Goal: Information Seeking & Learning: Learn about a topic

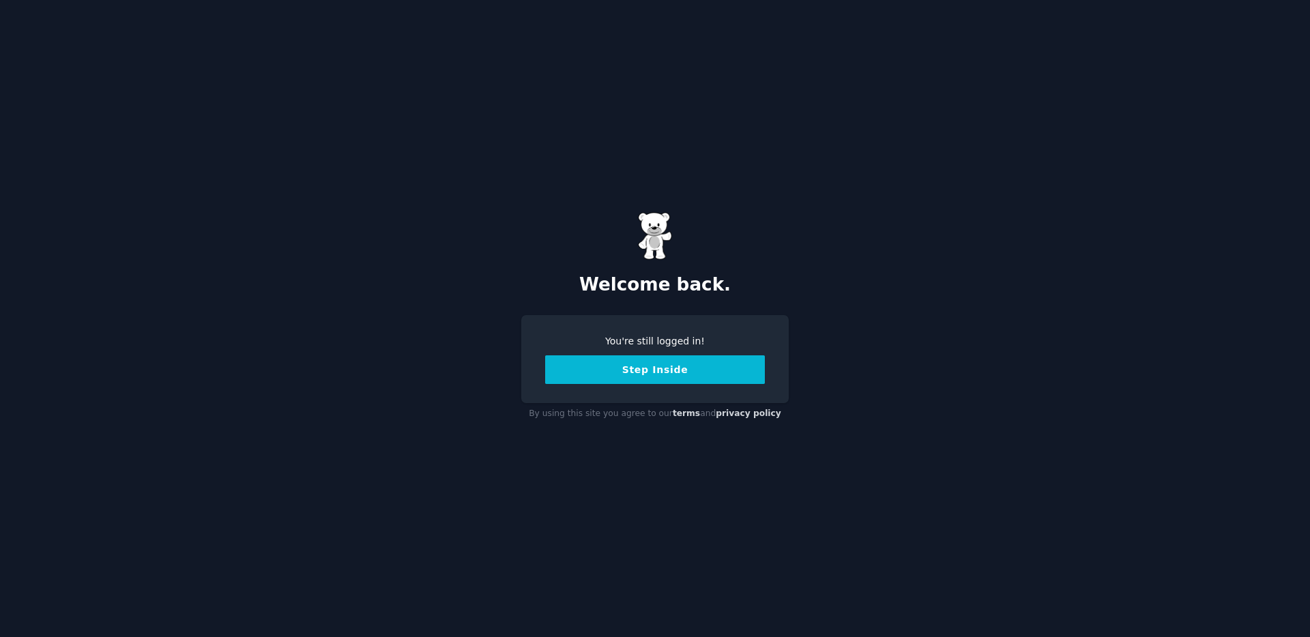
click at [701, 380] on button "Step Inside" at bounding box center [655, 369] width 220 height 29
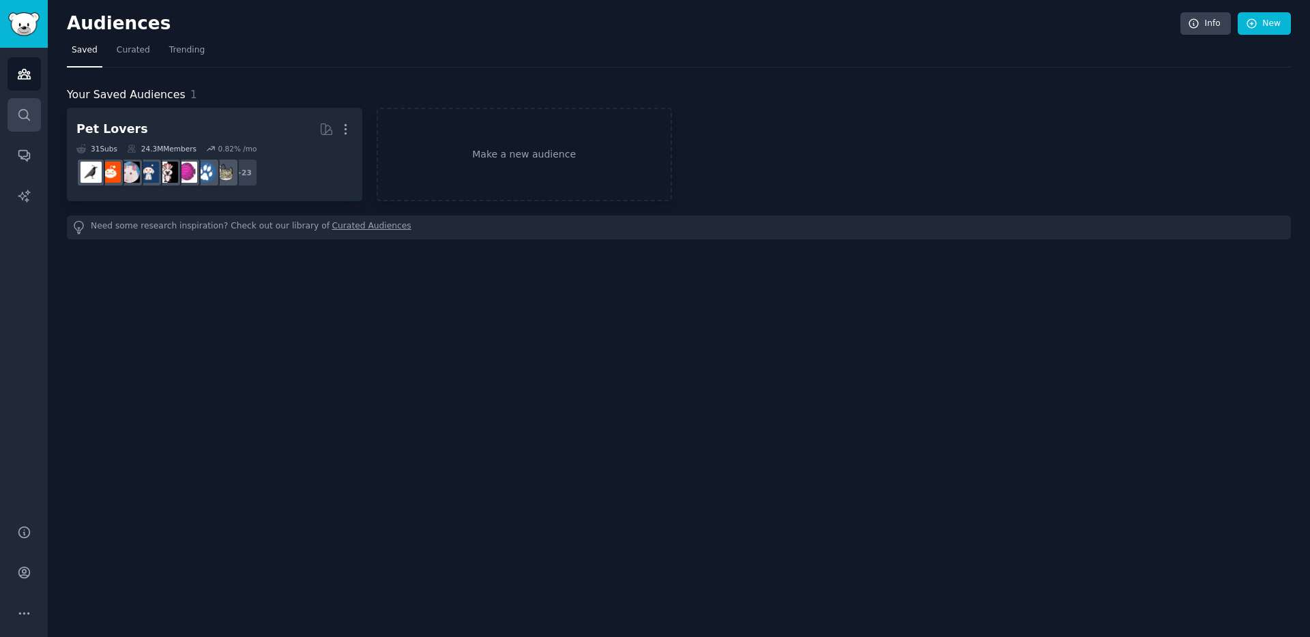
click at [12, 98] on link "Search" at bounding box center [24, 114] width 33 height 33
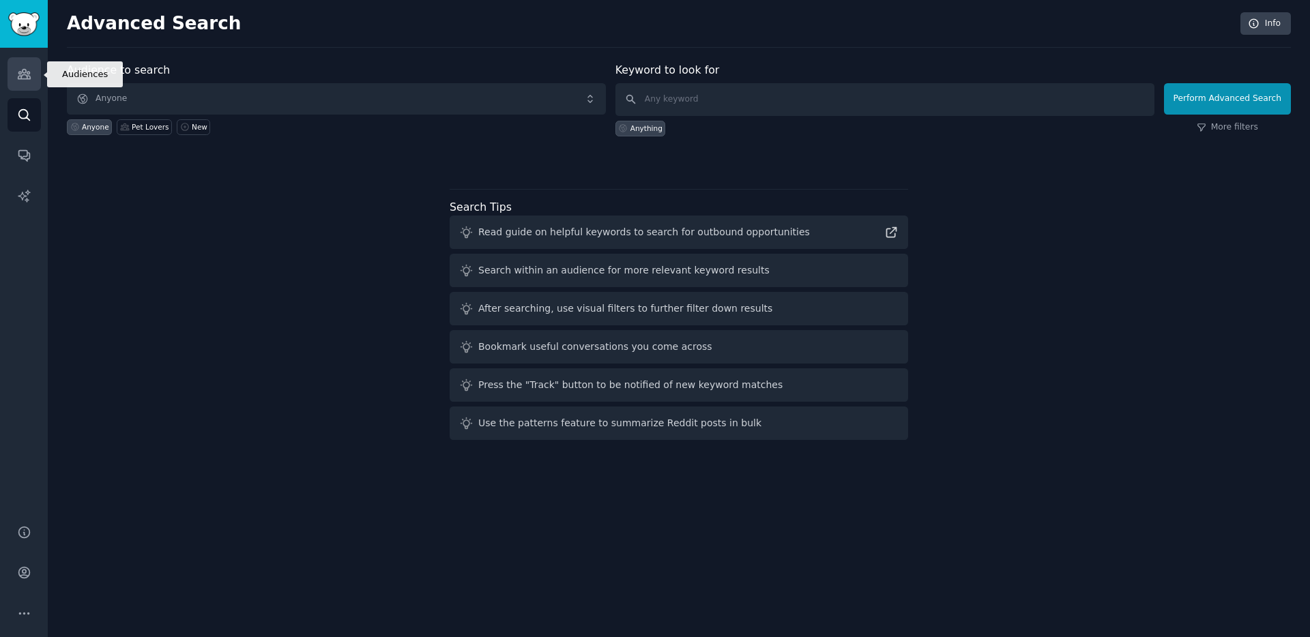
click at [23, 82] on link "Audiences" at bounding box center [24, 73] width 33 height 33
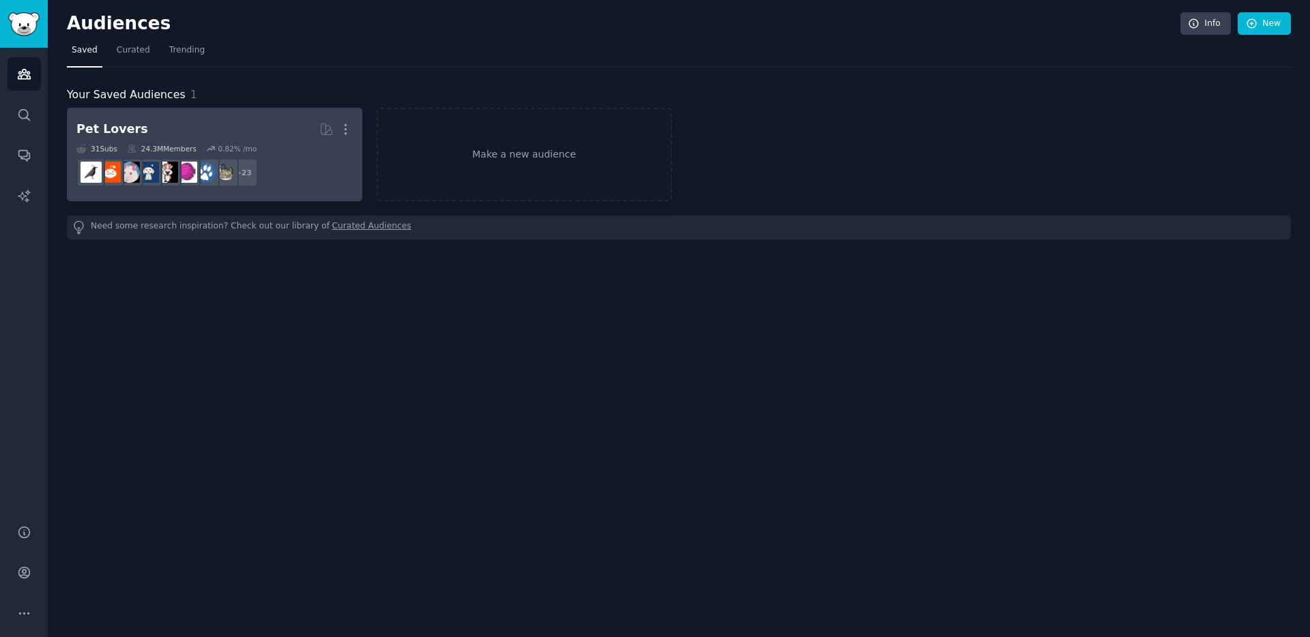
click at [155, 126] on h2 "Pet Lovers More" at bounding box center [214, 129] width 276 height 24
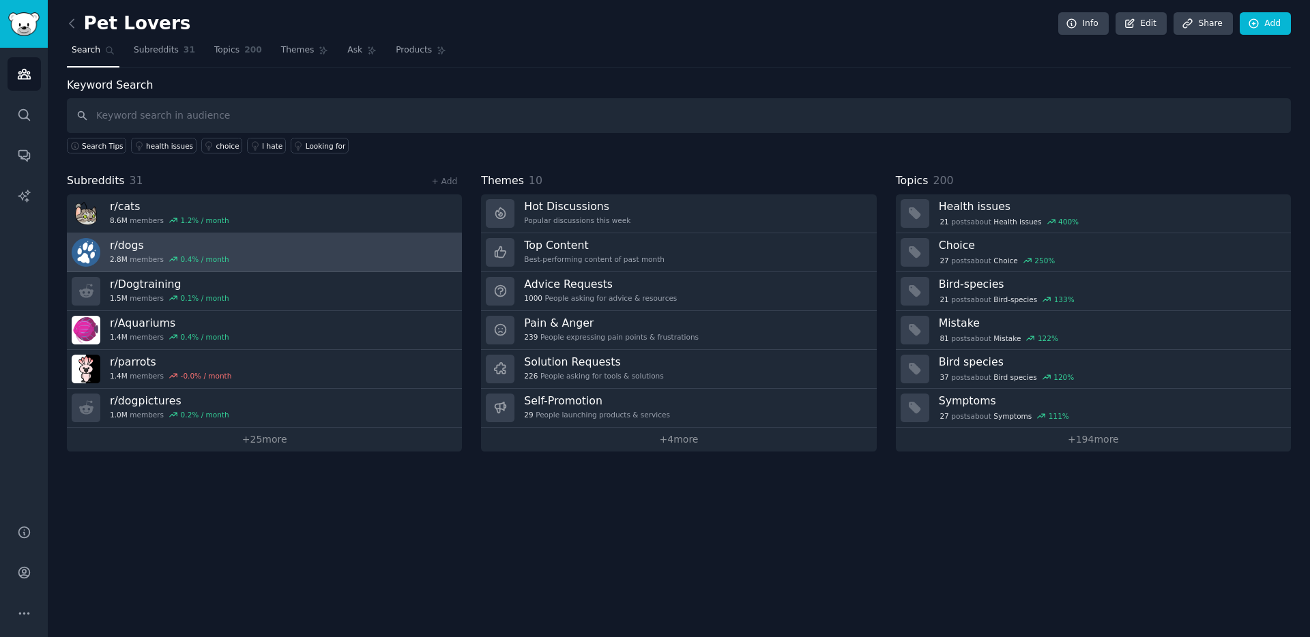
click at [152, 269] on link "r/ dogs 2.8M members 0.4 % / month" at bounding box center [264, 252] width 395 height 39
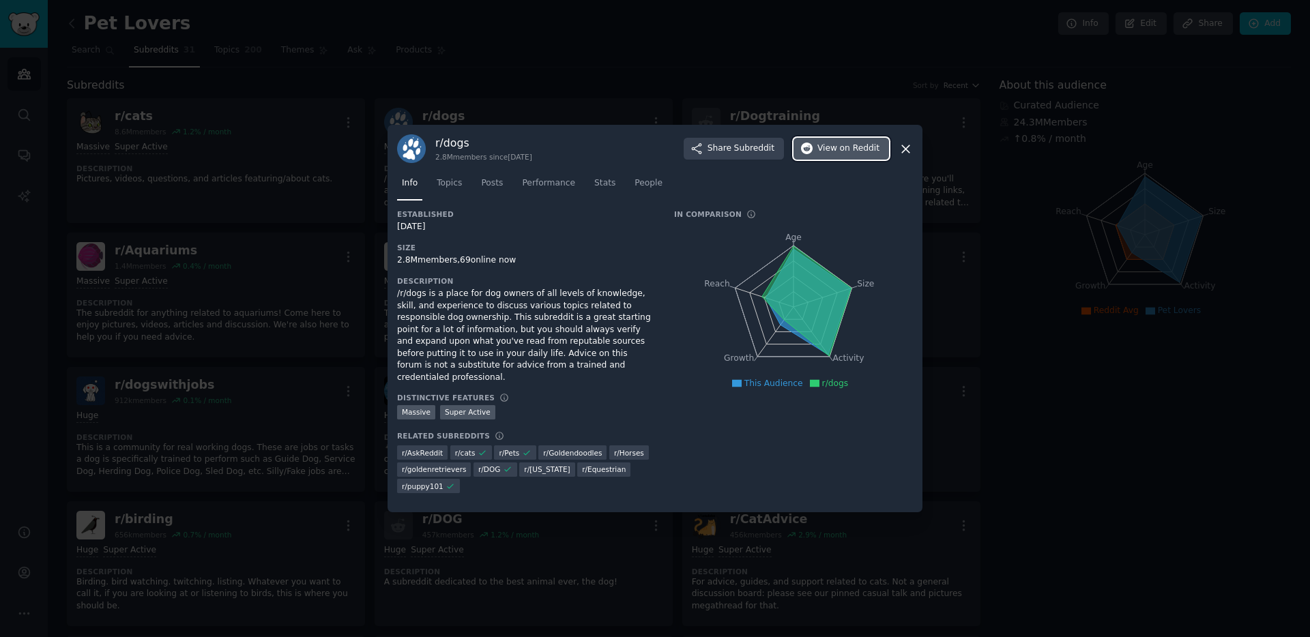
click at [835, 155] on span "View on Reddit" at bounding box center [848, 149] width 62 height 12
click at [478, 449] on icon at bounding box center [483, 453] width 10 height 10
click at [430, 463] on div "r/ goldenretrievers" at bounding box center [434, 470] width 74 height 14
click at [430, 460] on span "r/ goldenretrievers" at bounding box center [435, 468] width 76 height 17
click at [971, 197] on div at bounding box center [655, 318] width 1310 height 637
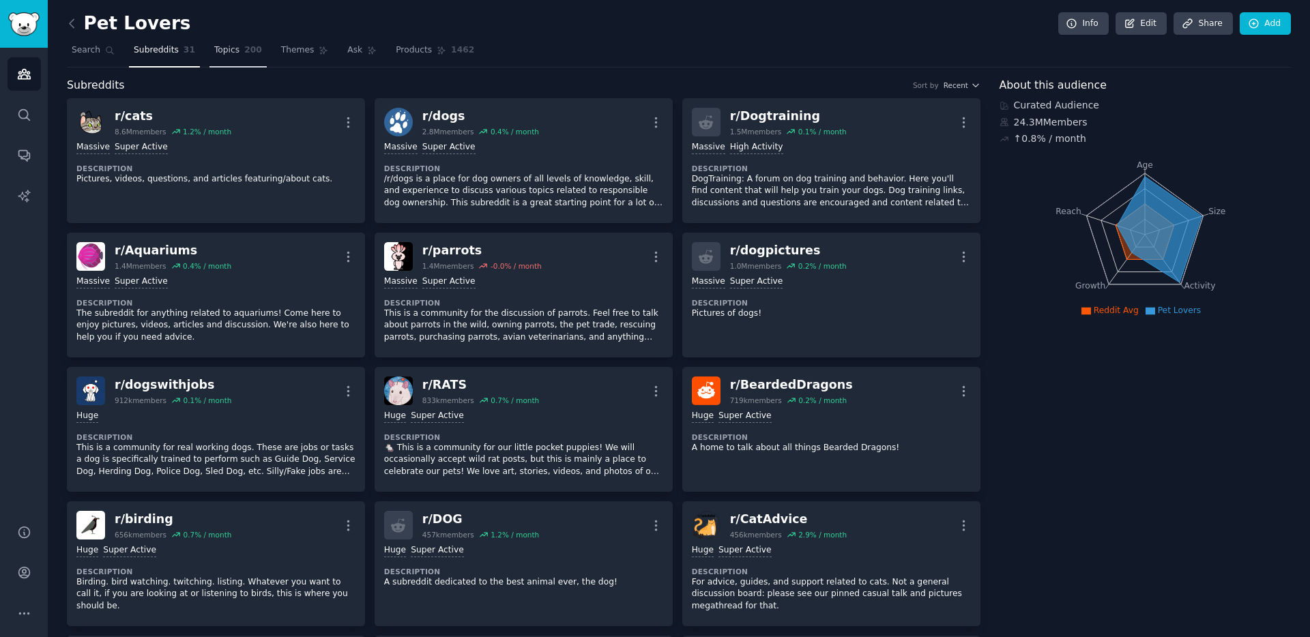
click at [230, 48] on span "Topics" at bounding box center [226, 50] width 25 height 12
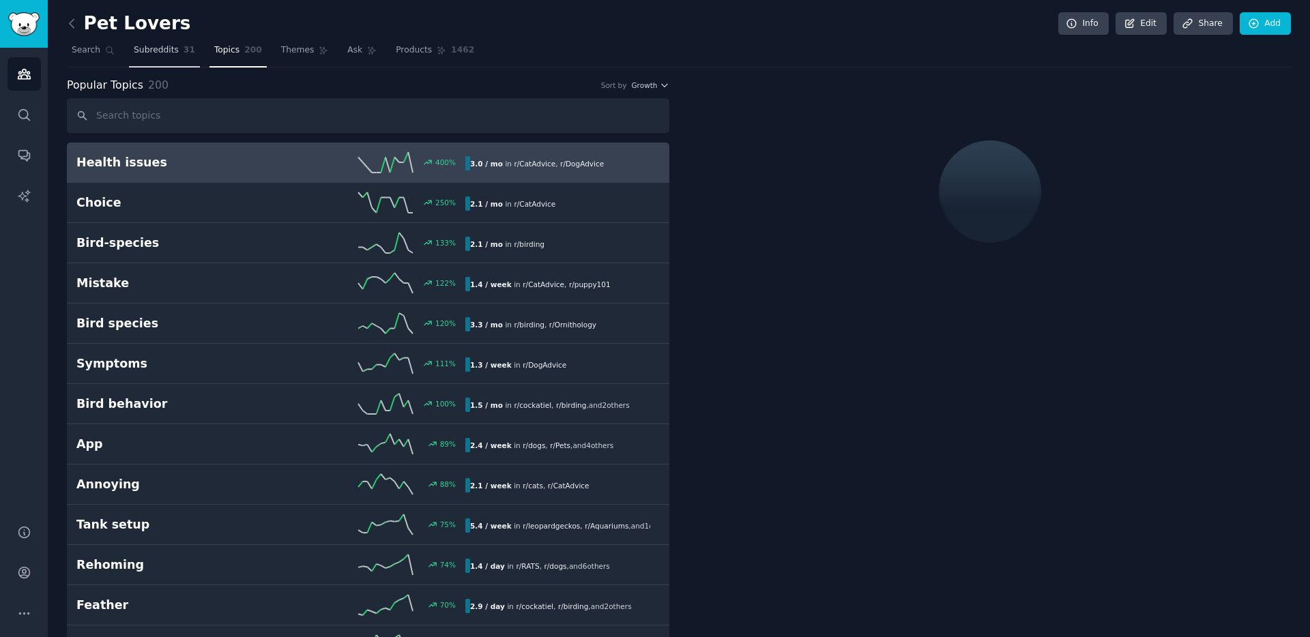
click at [173, 53] on span "Subreddits" at bounding box center [156, 50] width 45 height 12
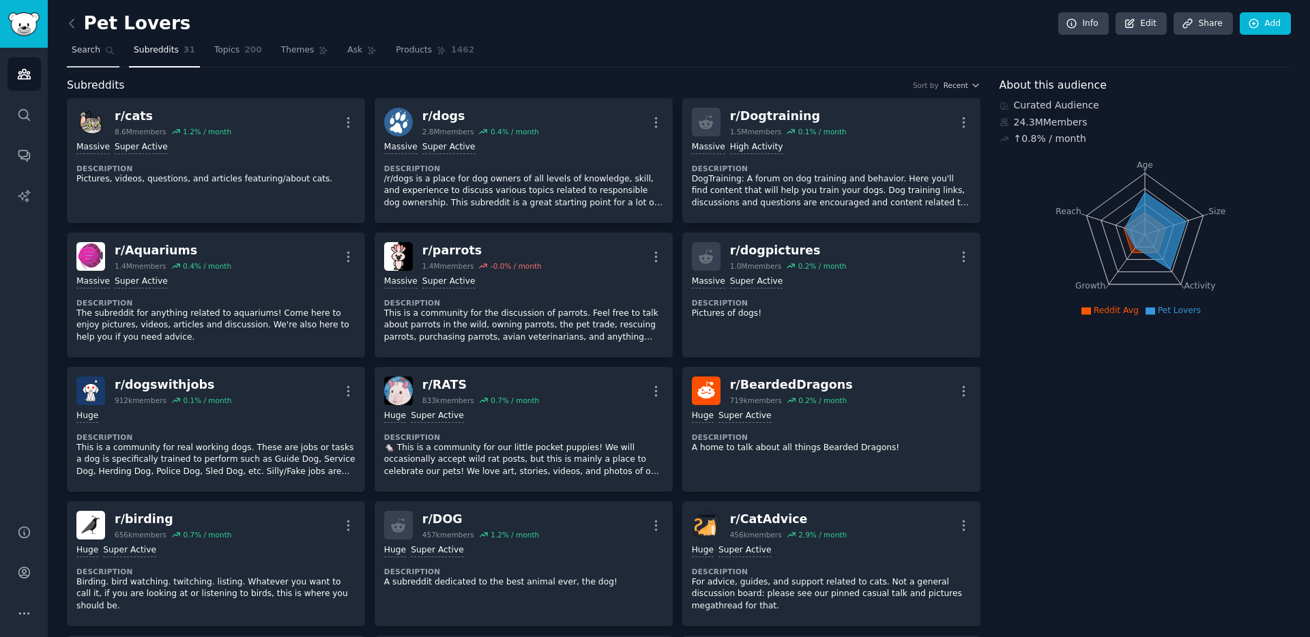
click at [91, 58] on link "Search" at bounding box center [93, 54] width 53 height 28
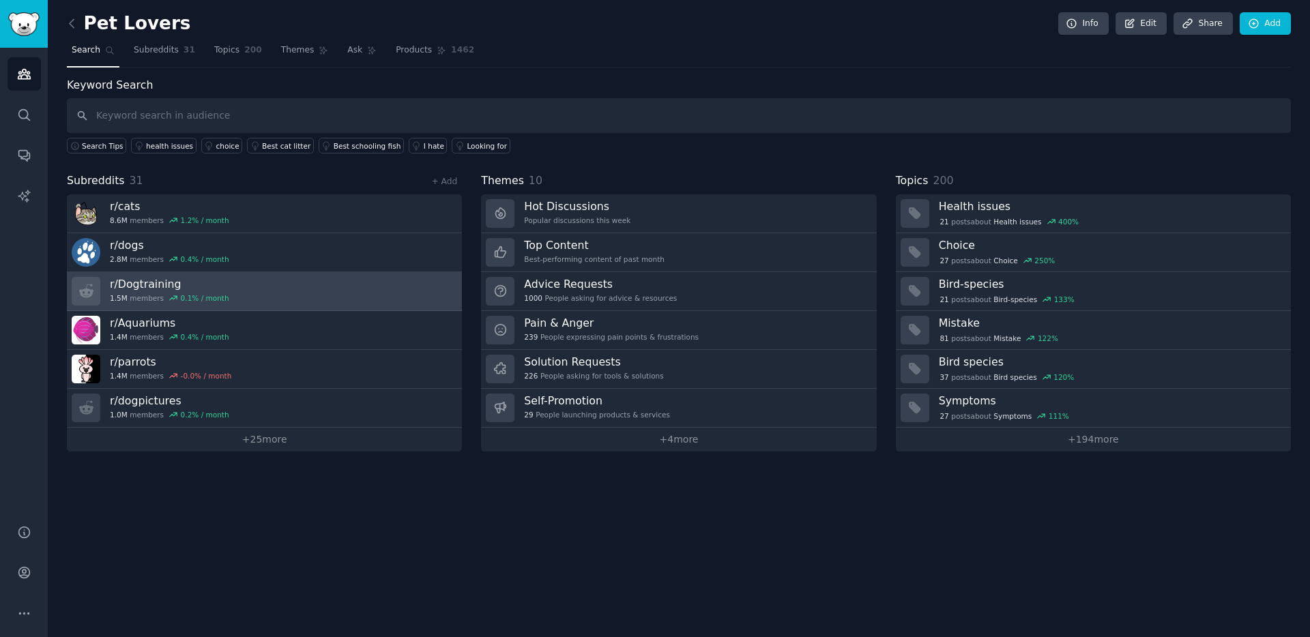
click at [223, 282] on link "r/ Dogtraining 1.5M members 0.1 % / month" at bounding box center [264, 291] width 395 height 39
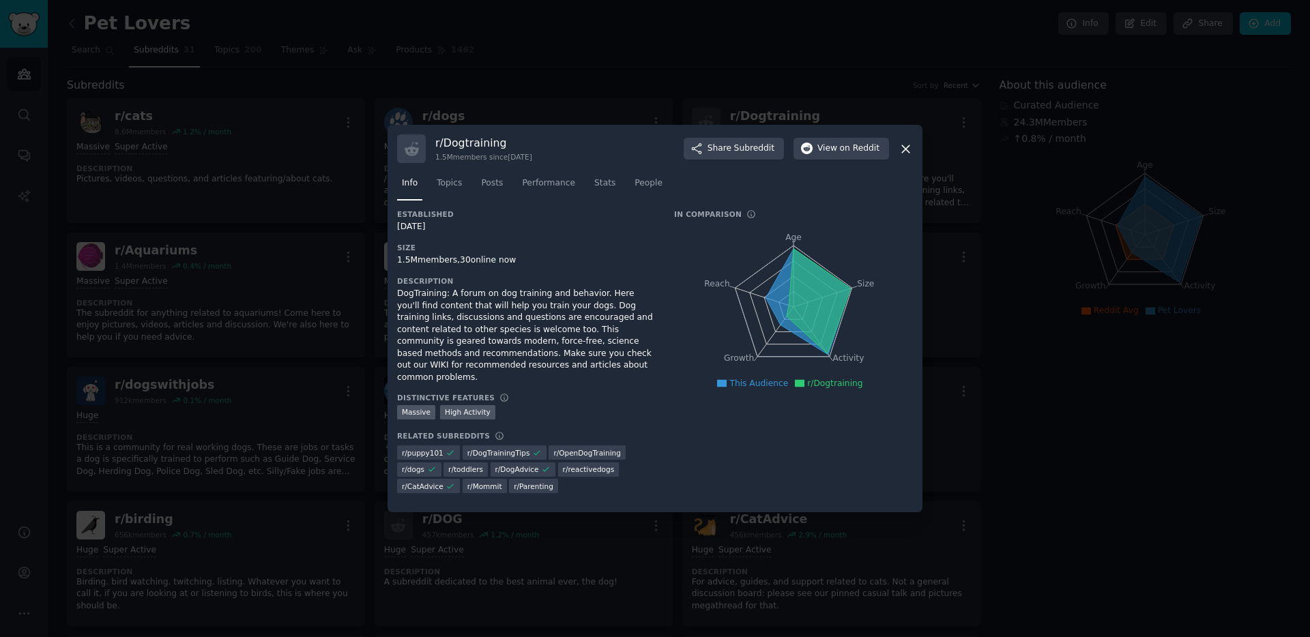
click at [760, 306] on icon "Age Size Activity Growth Reach" at bounding box center [793, 307] width 239 height 172
click at [765, 304] on line at bounding box center [764, 297] width 59 height 19
click at [772, 308] on icon at bounding box center [807, 302] width 85 height 106
click at [460, 180] on link "Topics" at bounding box center [449, 187] width 35 height 28
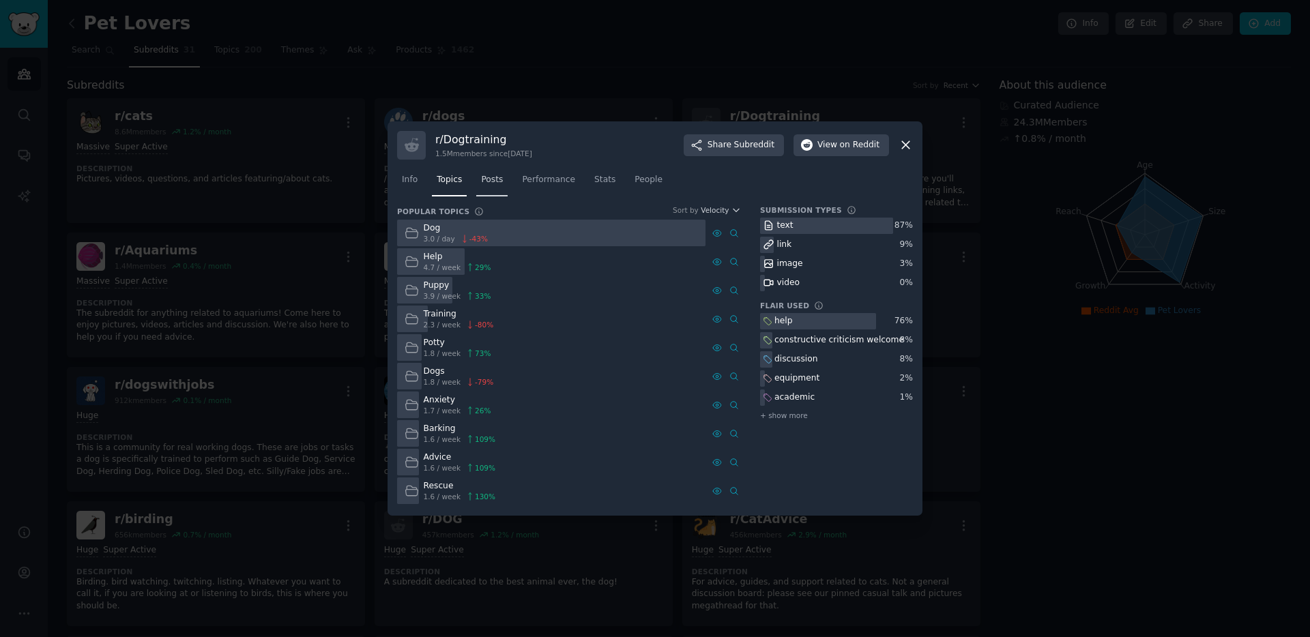
click at [506, 181] on link "Posts" at bounding box center [491, 183] width 31 height 28
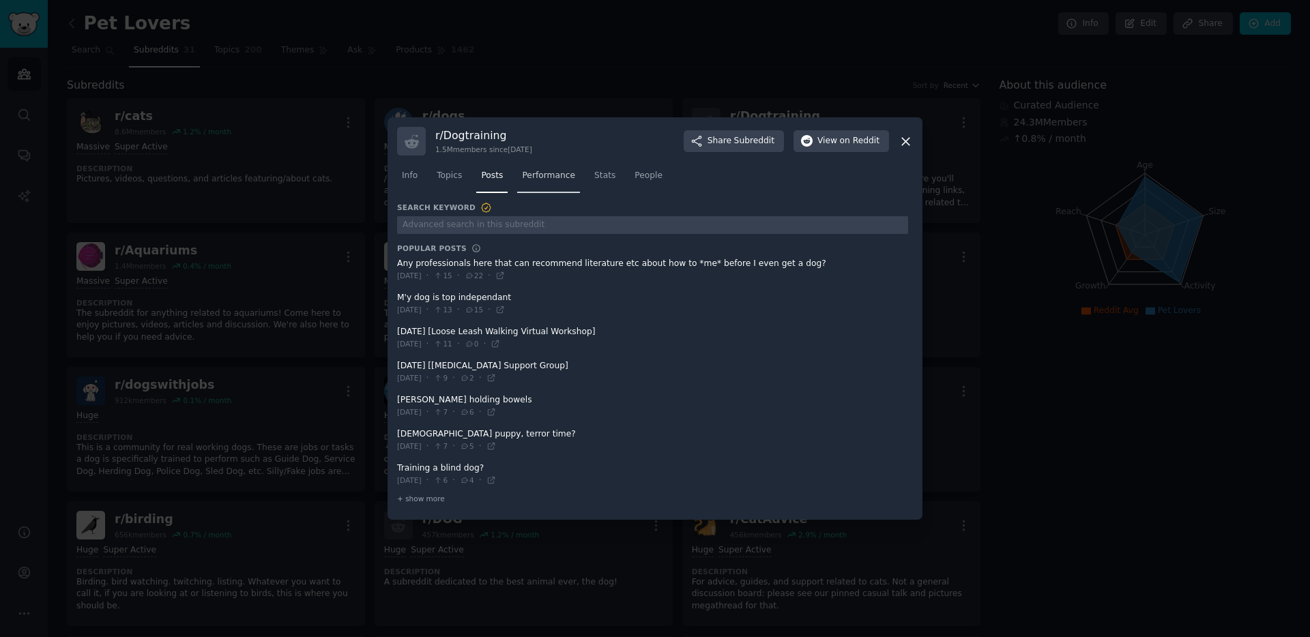
click at [553, 184] on link "Performance" at bounding box center [548, 179] width 63 height 28
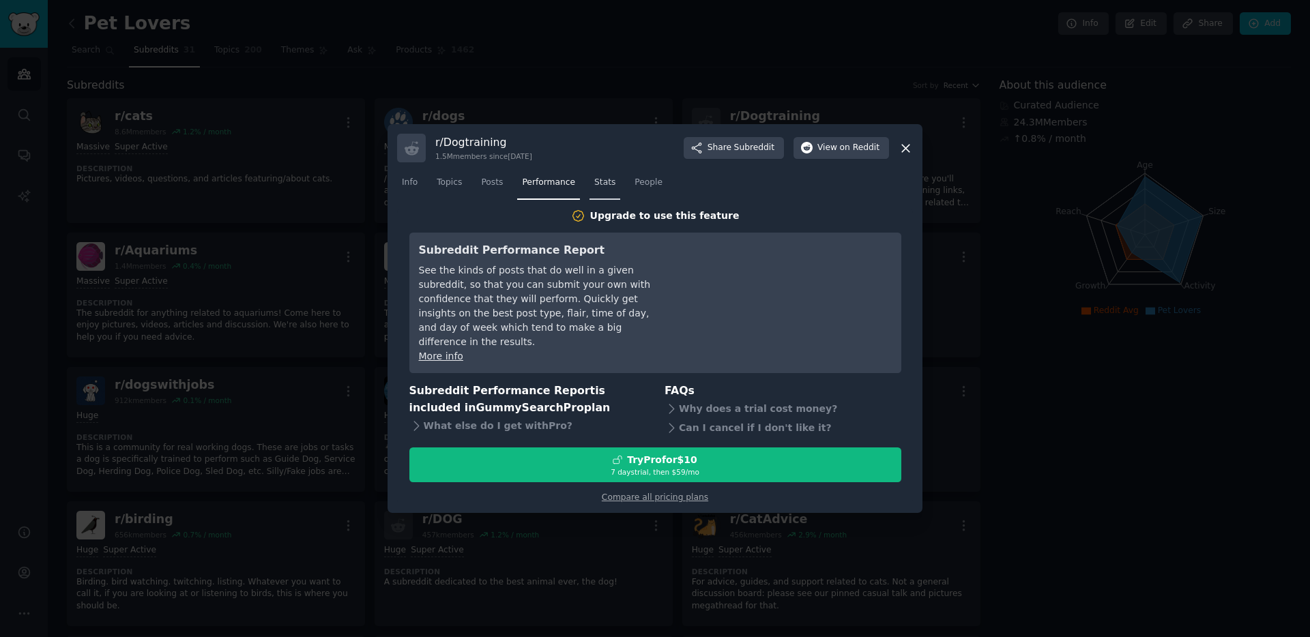
click at [598, 197] on link "Stats" at bounding box center [604, 186] width 31 height 28
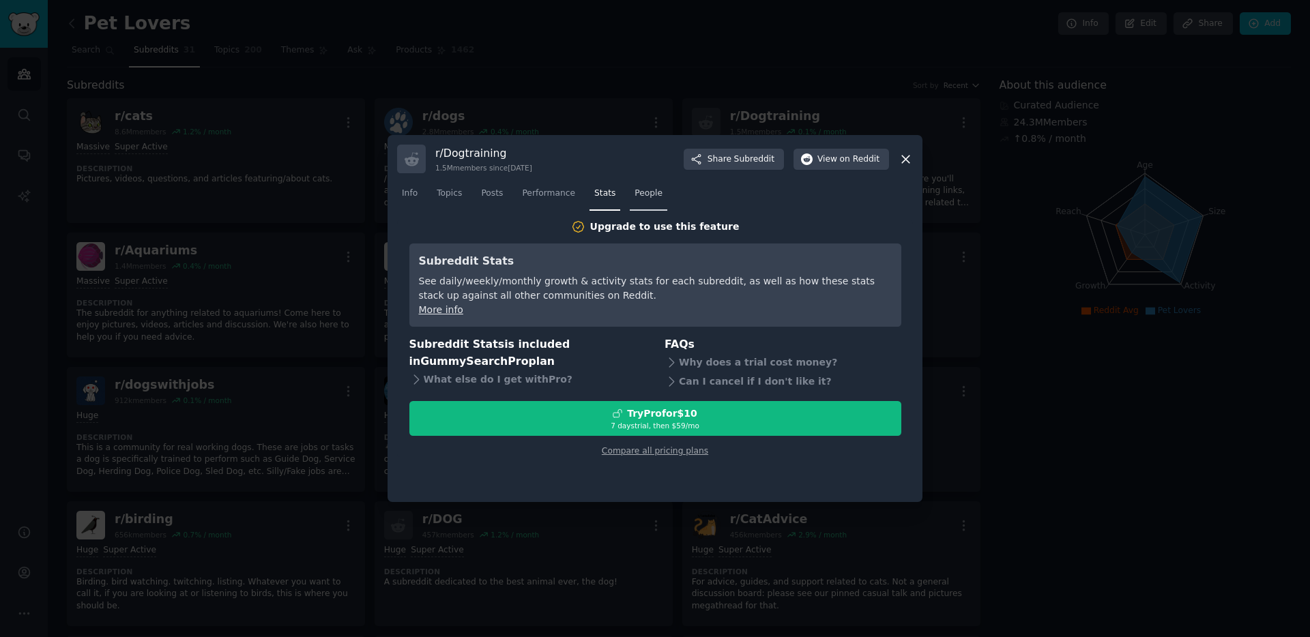
click at [649, 199] on span "People" at bounding box center [648, 194] width 28 height 12
click at [452, 191] on span "Topics" at bounding box center [449, 194] width 25 height 12
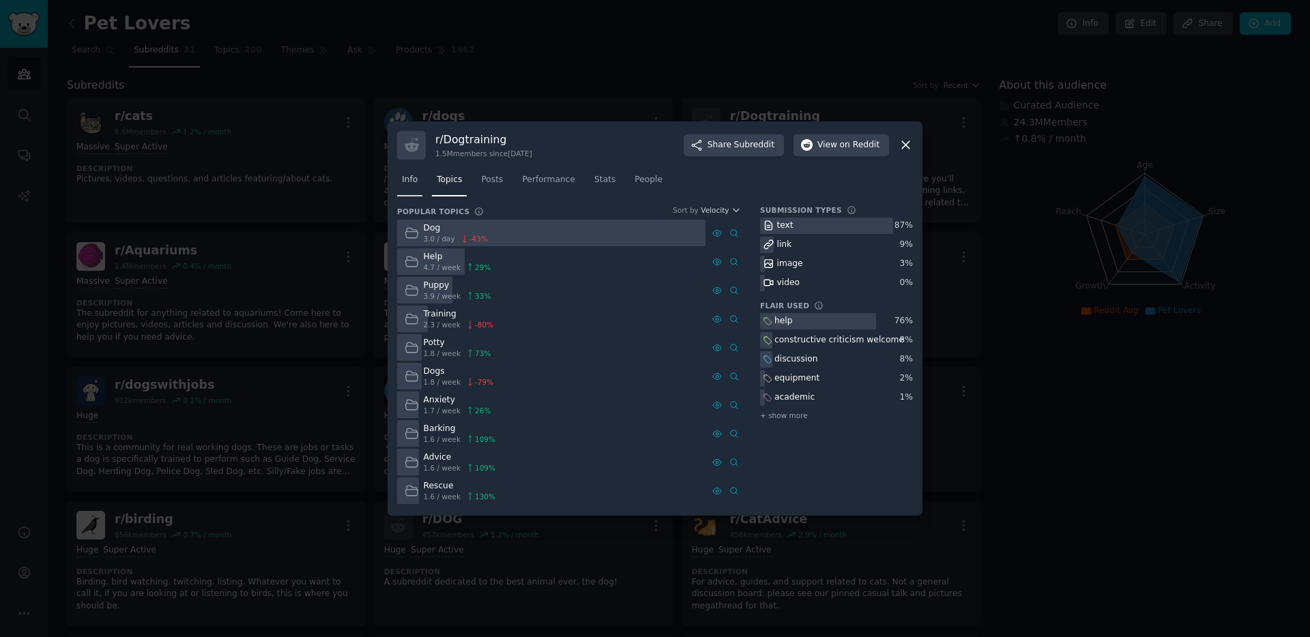
click at [419, 188] on link "Info" at bounding box center [409, 183] width 25 height 28
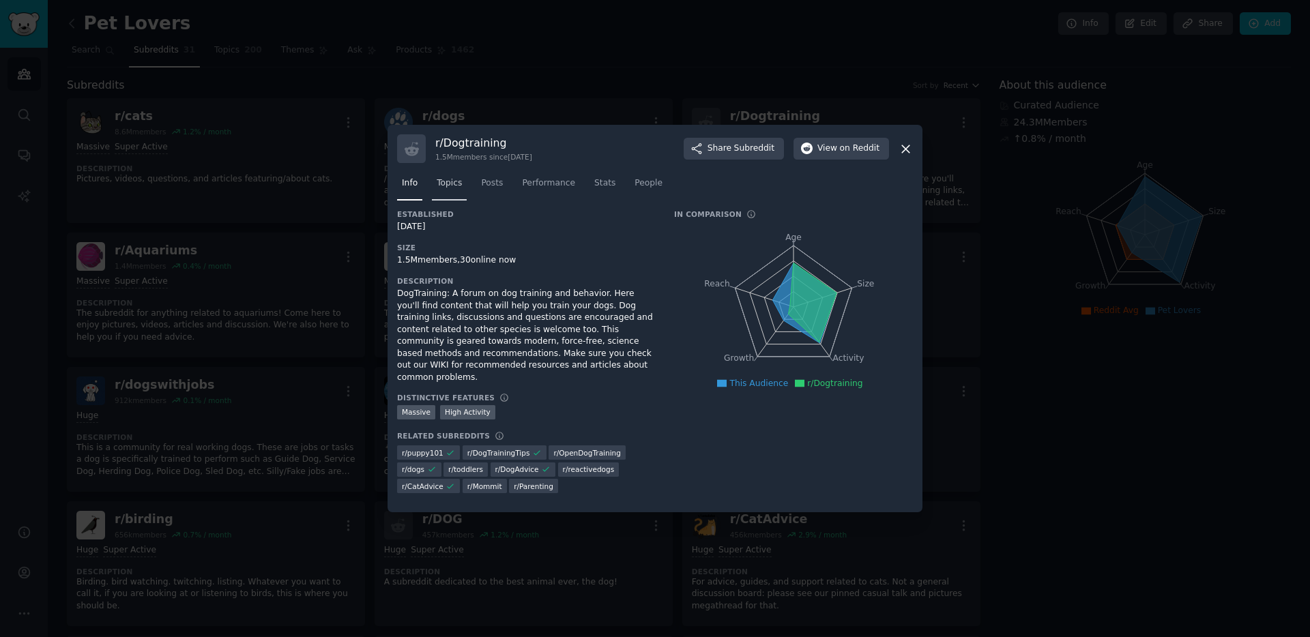
click at [456, 188] on span "Topics" at bounding box center [449, 183] width 25 height 12
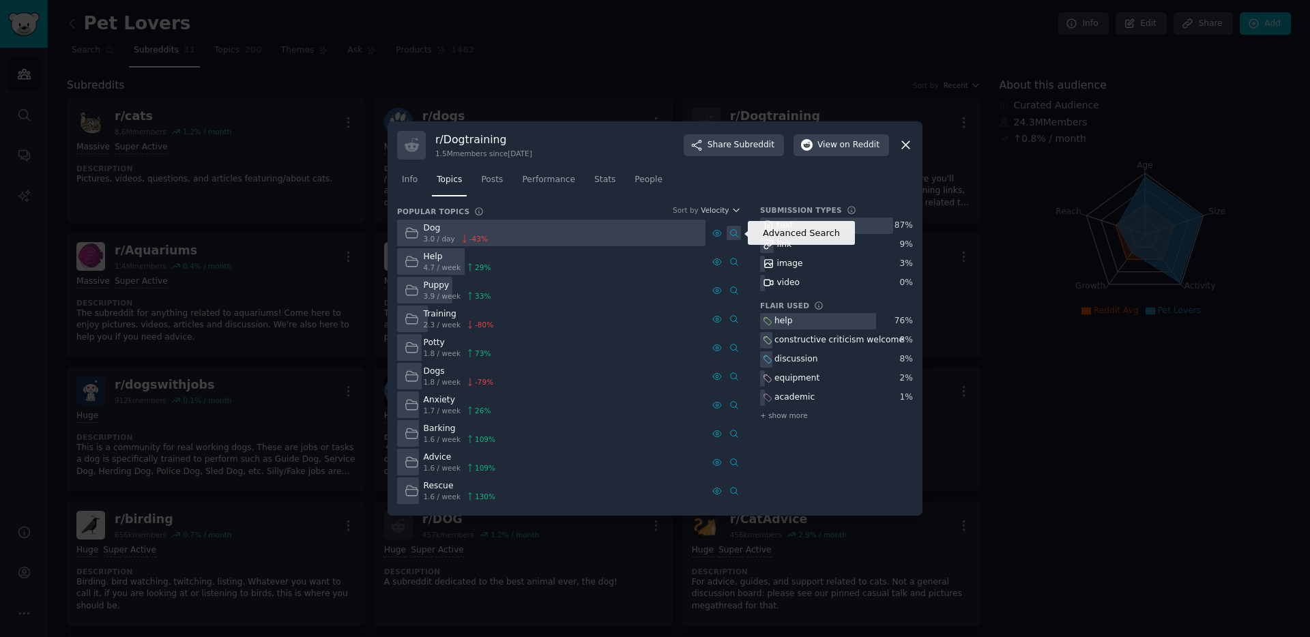
click at [736, 229] on icon at bounding box center [734, 234] width 10 height 10
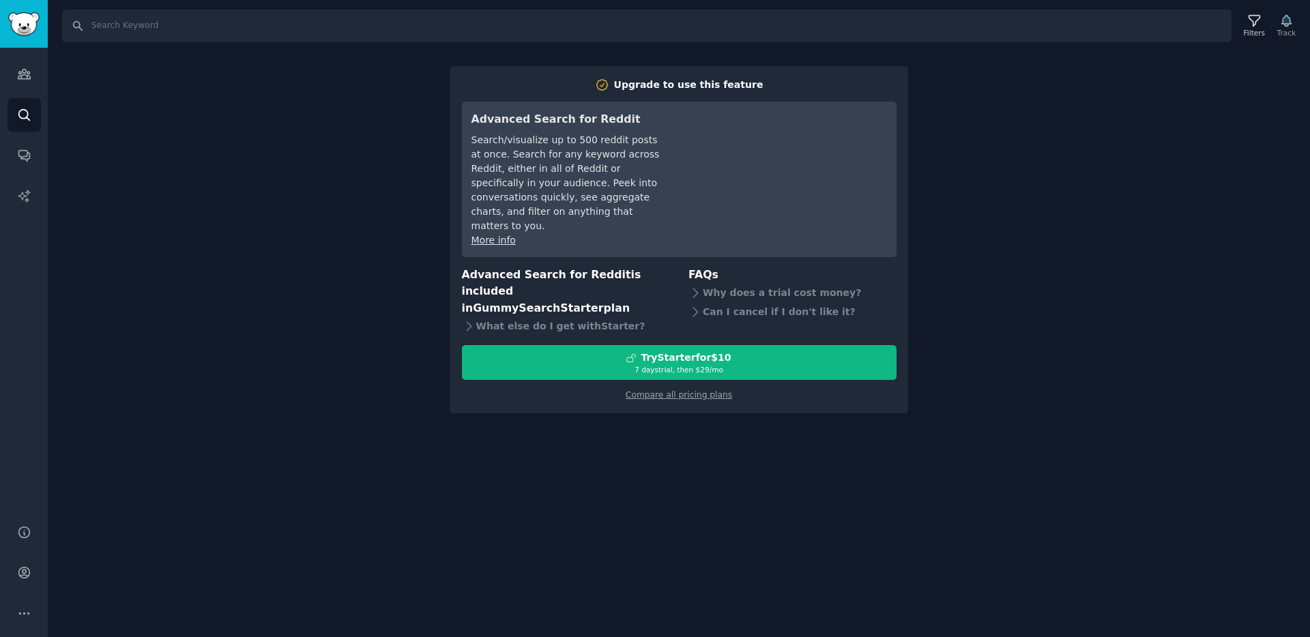
click at [40, 111] on link "Search" at bounding box center [24, 114] width 33 height 33
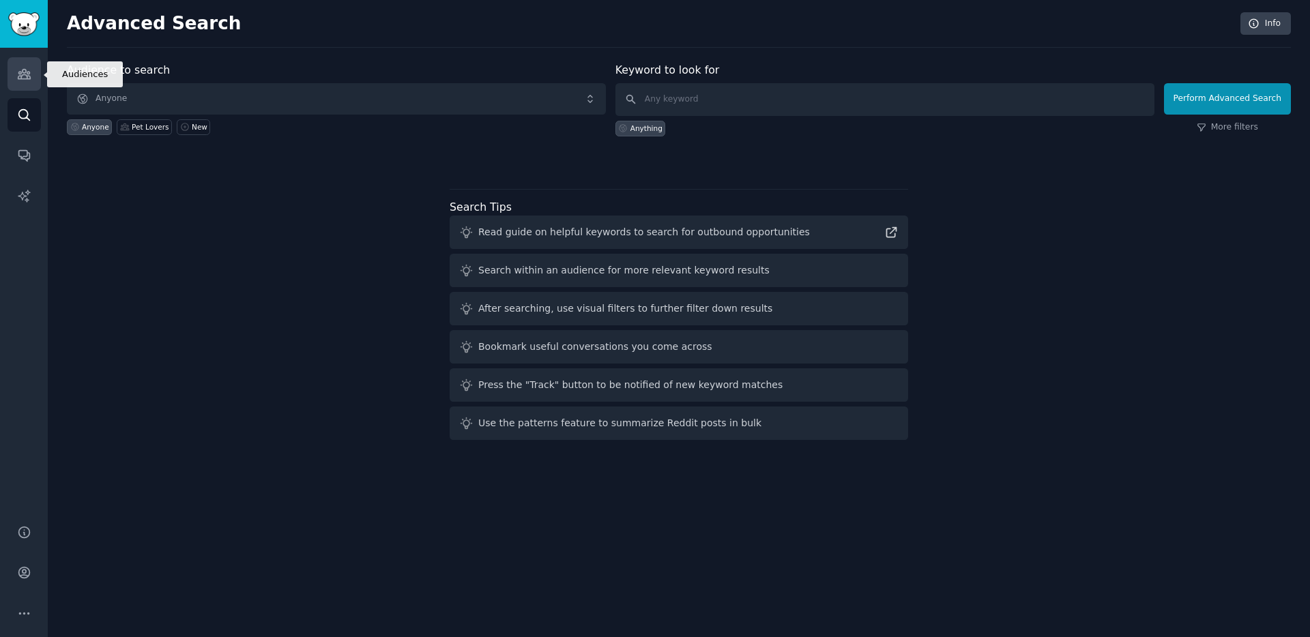
click at [23, 68] on icon "Sidebar" at bounding box center [24, 74] width 14 height 14
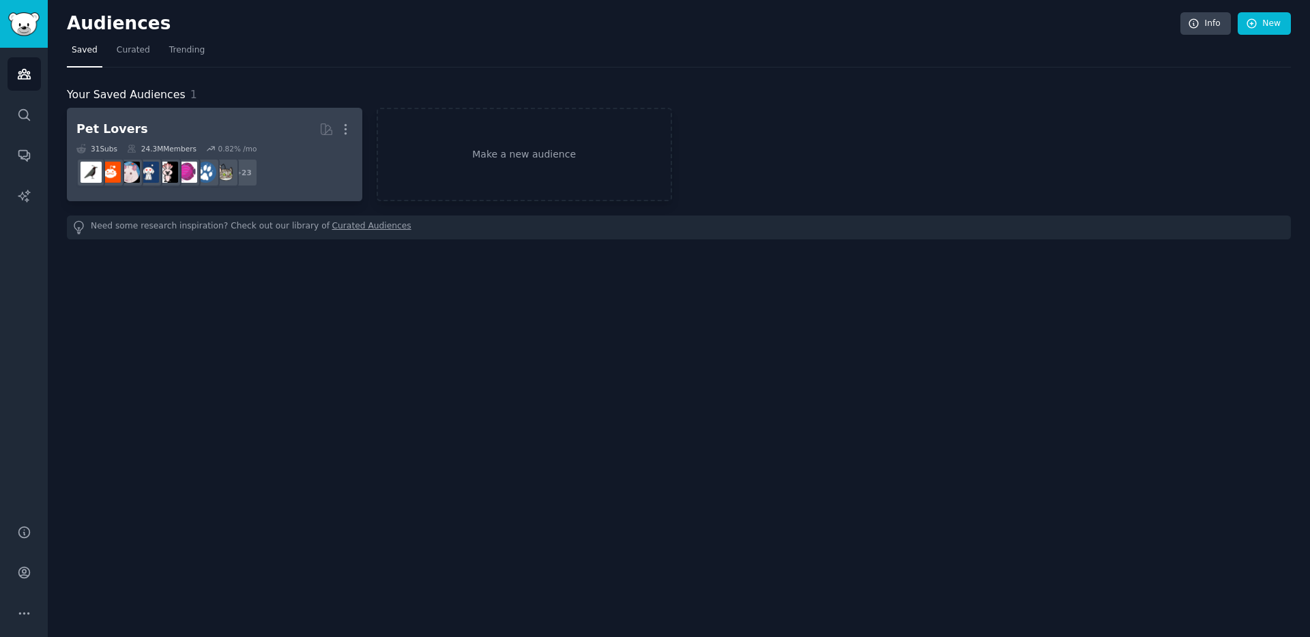
click at [280, 156] on dd "r/cats + 23" at bounding box center [214, 173] width 276 height 38
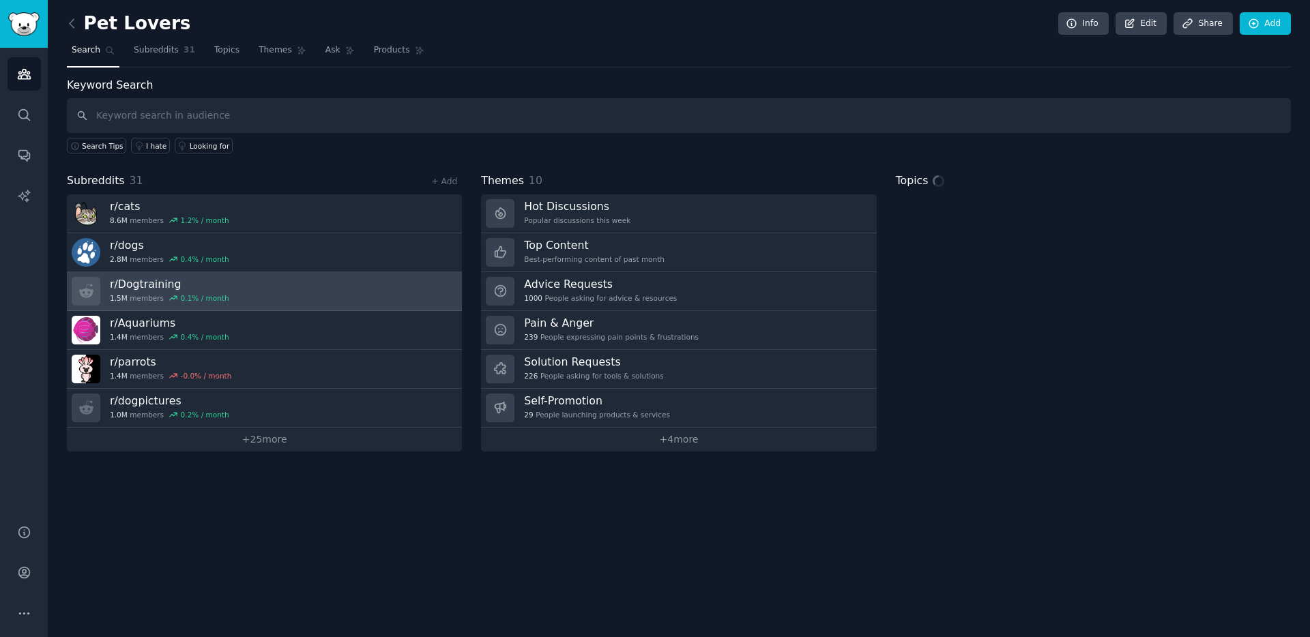
click at [178, 286] on h3 "r/ Dogtraining" at bounding box center [169, 284] width 119 height 14
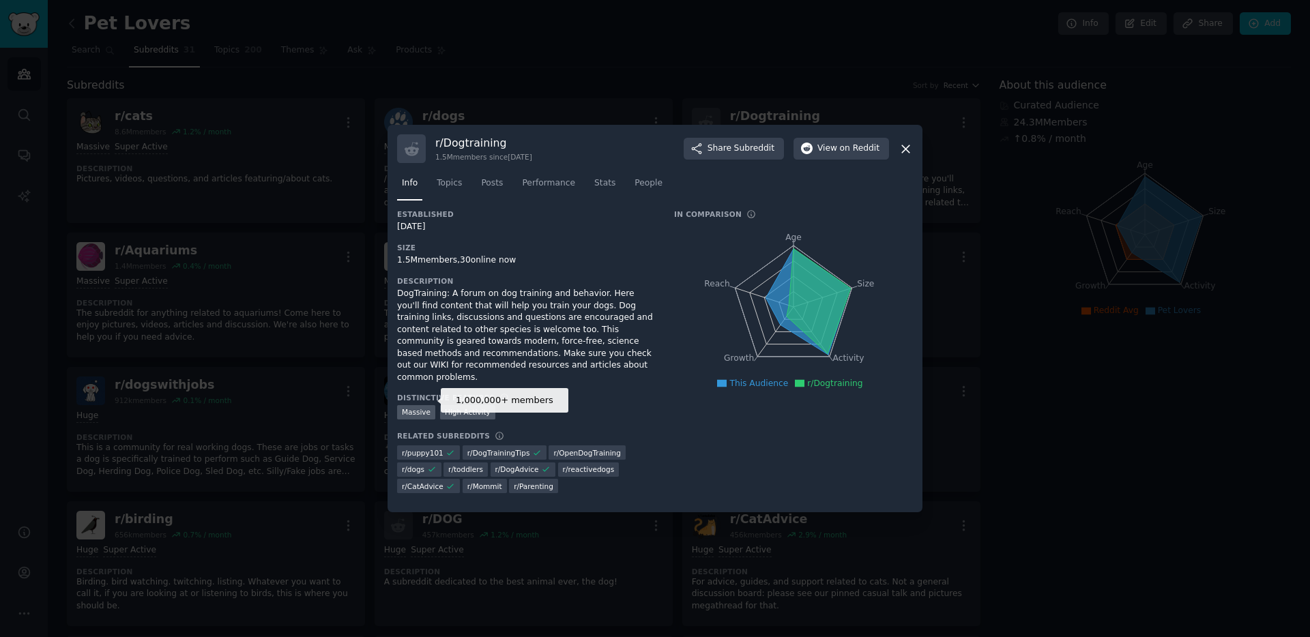
click at [428, 406] on div "Massive" at bounding box center [416, 412] width 38 height 14
click at [460, 409] on div "High Activity" at bounding box center [467, 412] width 55 height 14
click at [445, 449] on icon at bounding box center [450, 453] width 10 height 10
click at [454, 190] on span "Topics" at bounding box center [449, 183] width 25 height 12
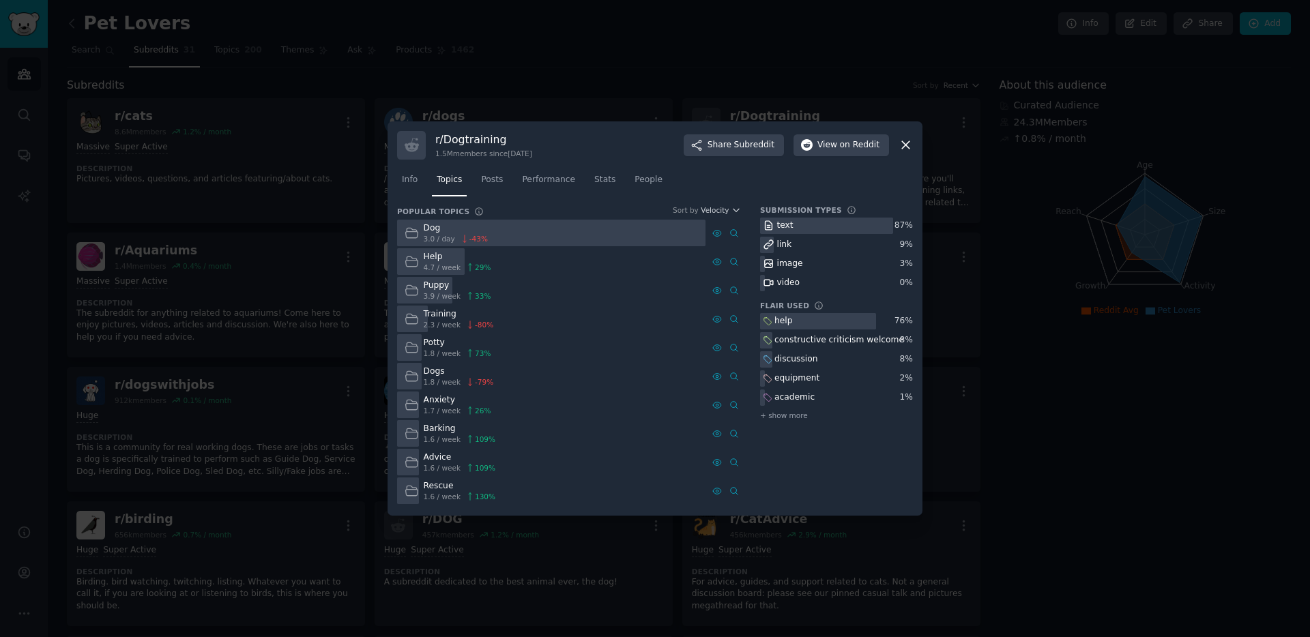
click at [469, 237] on span "-43 %" at bounding box center [478, 239] width 18 height 10
click at [436, 227] on div "Dog" at bounding box center [456, 228] width 64 height 12
click at [715, 233] on icon at bounding box center [717, 234] width 10 height 10
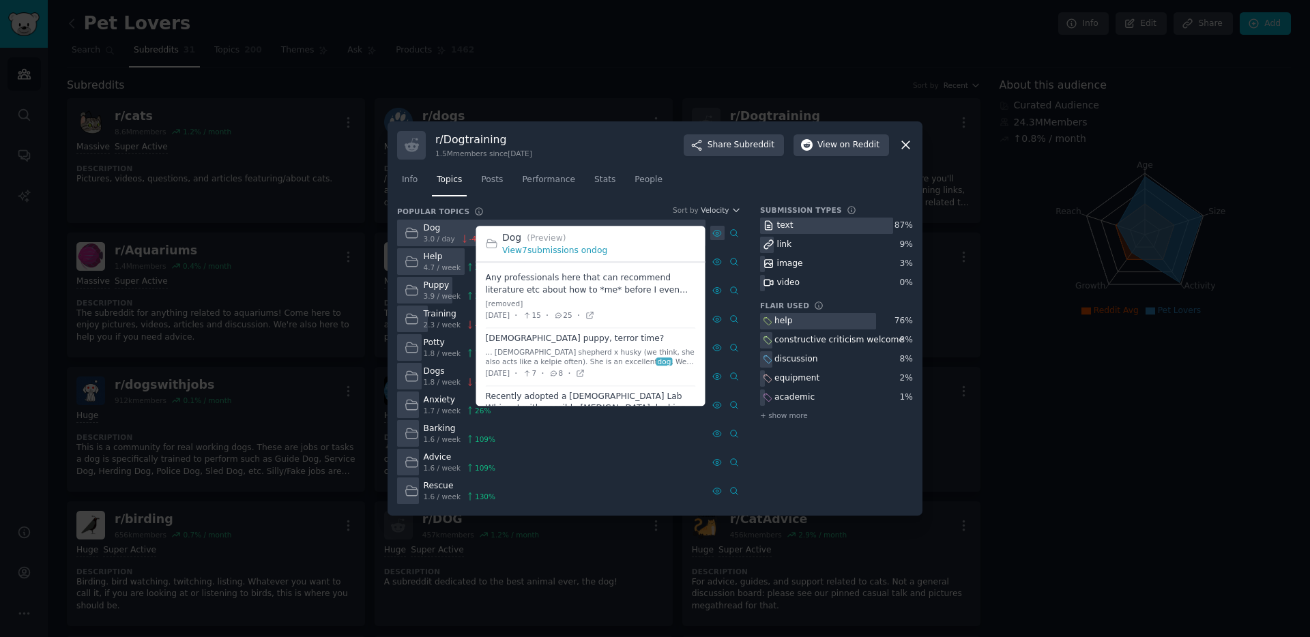
click at [715, 233] on icon at bounding box center [717, 234] width 10 height 10
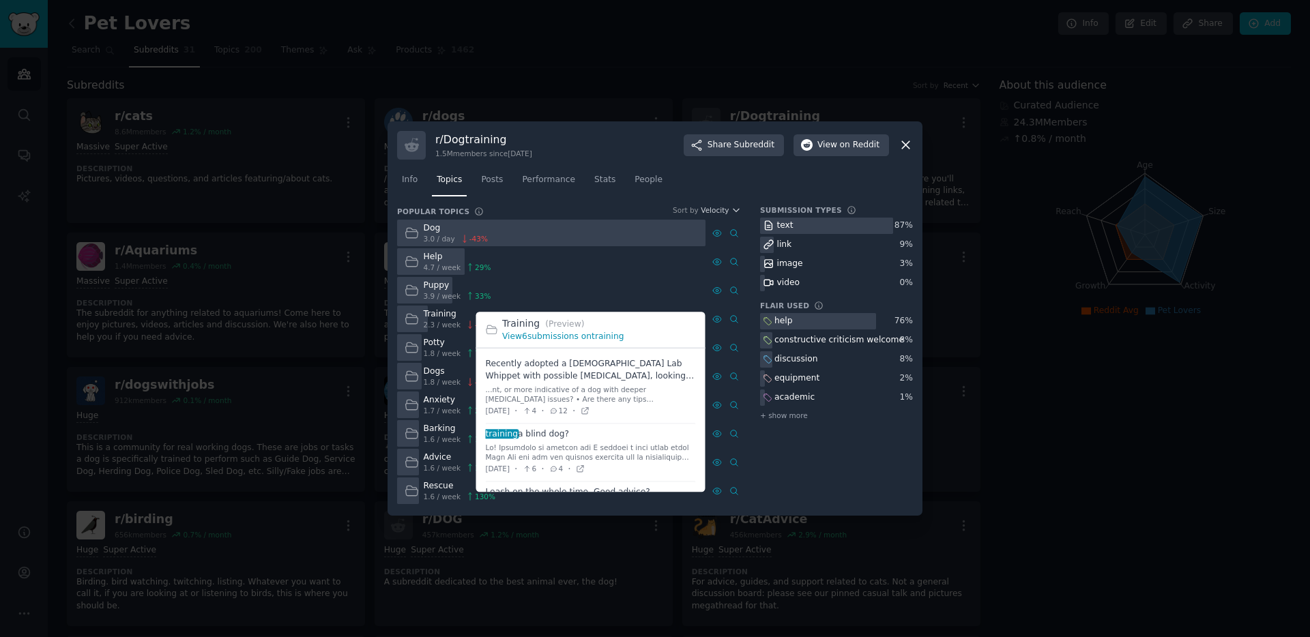
click at [611, 334] on link "View 6 submissions on training" at bounding box center [563, 337] width 122 height 10
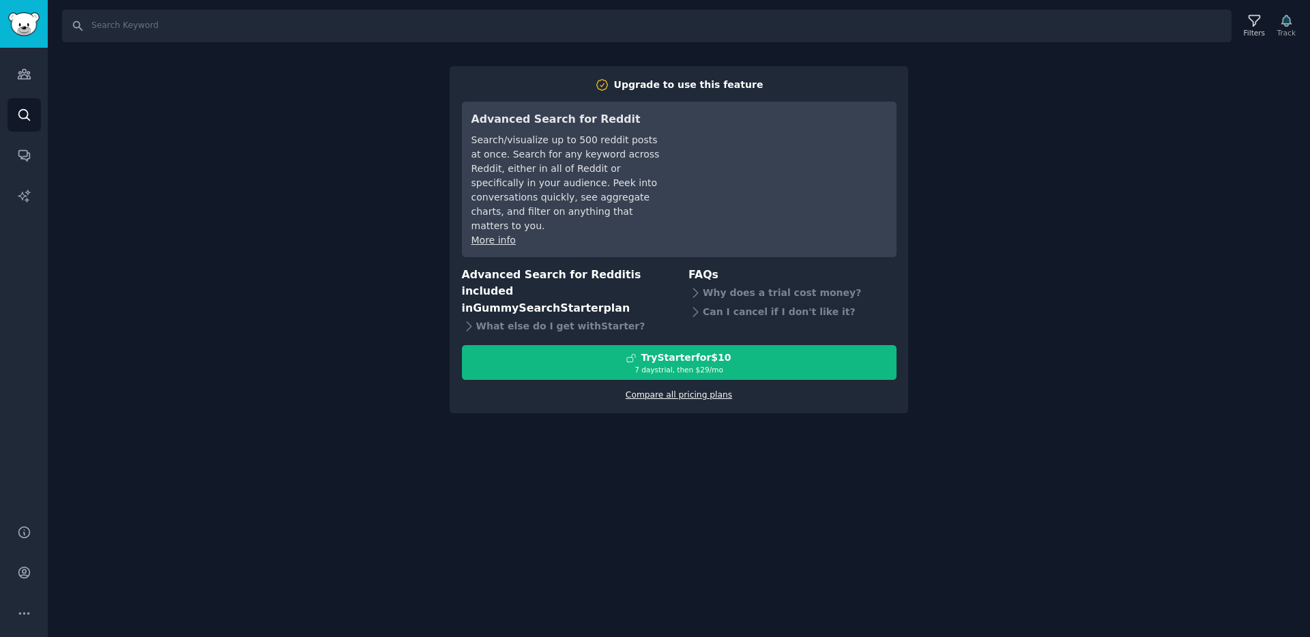
click at [691, 390] on link "Compare all pricing plans" at bounding box center [679, 395] width 106 height 10
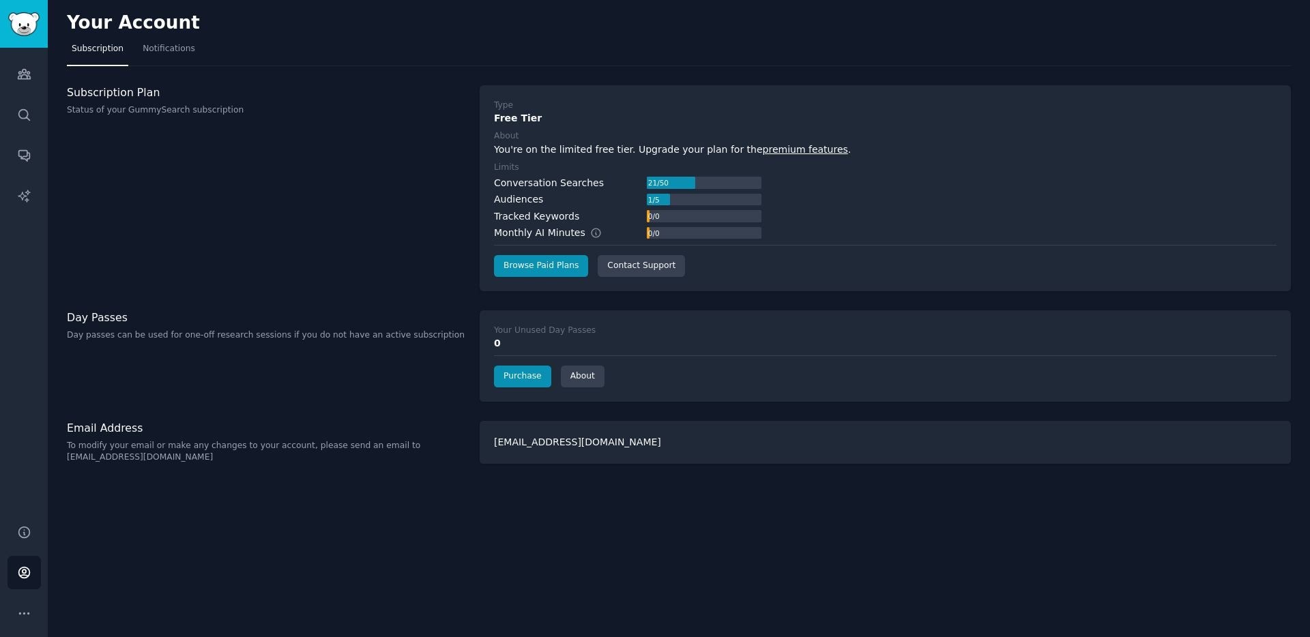
click at [44, 69] on div "Audiences Search Conversations AI Reports" at bounding box center [24, 278] width 48 height 461
click at [40, 72] on div "Audiences Search Conversations AI Reports" at bounding box center [24, 278] width 48 height 461
click at [37, 74] on link "Audiences" at bounding box center [24, 73] width 33 height 33
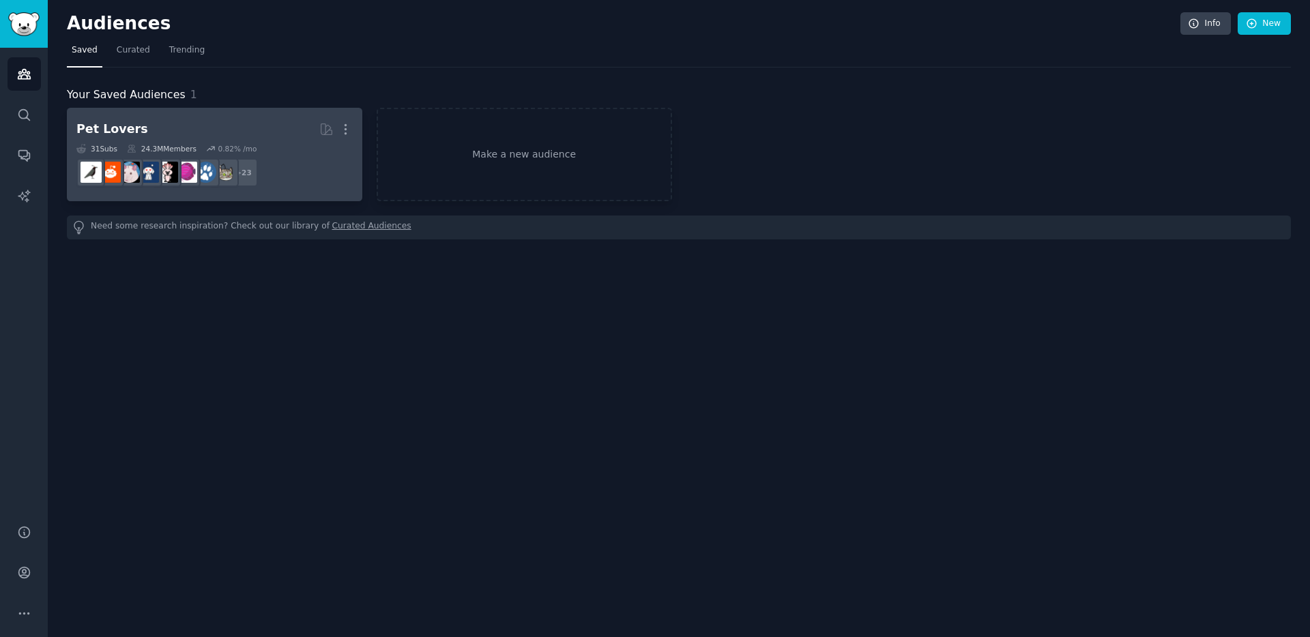
click at [326, 151] on div "31 Sub s 24.3M Members 0.82 % /mo" at bounding box center [214, 149] width 276 height 10
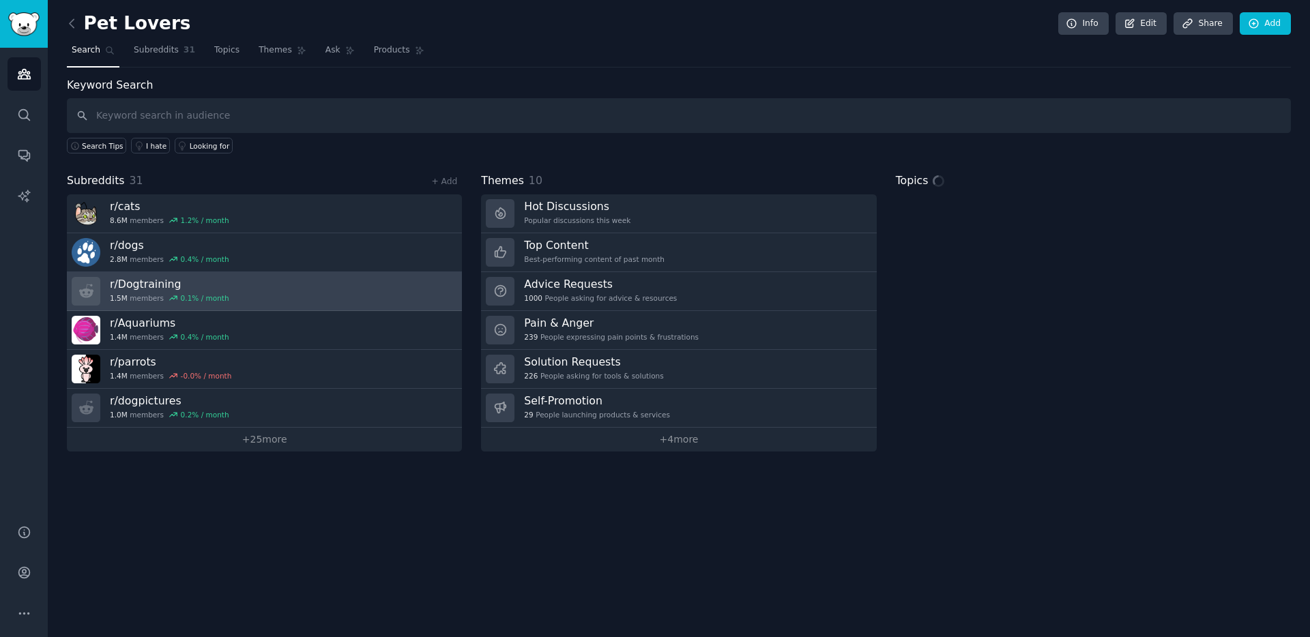
click at [158, 308] on link "r/ Dogtraining 1.5M members 0.1 % / month" at bounding box center [264, 291] width 395 height 39
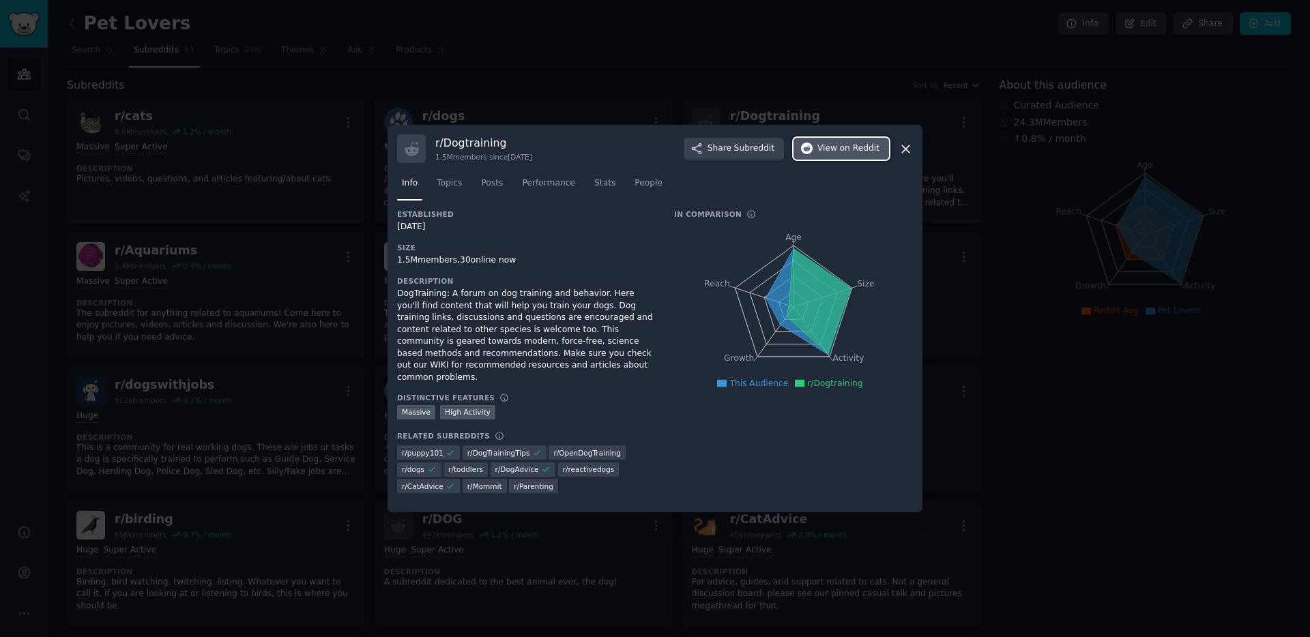
click at [846, 160] on button "View on Reddit" at bounding box center [841, 149] width 96 height 22
click at [849, 50] on div at bounding box center [655, 318] width 1310 height 637
